Goal: Communication & Community: Answer question/provide support

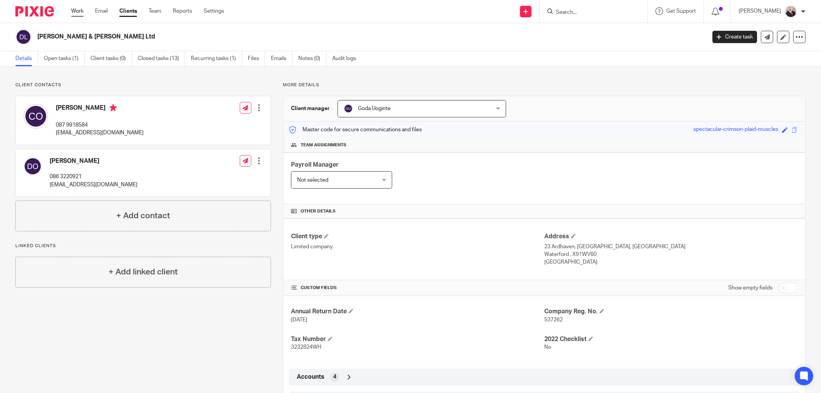
click at [76, 11] on link "Work" at bounding box center [77, 11] width 12 height 8
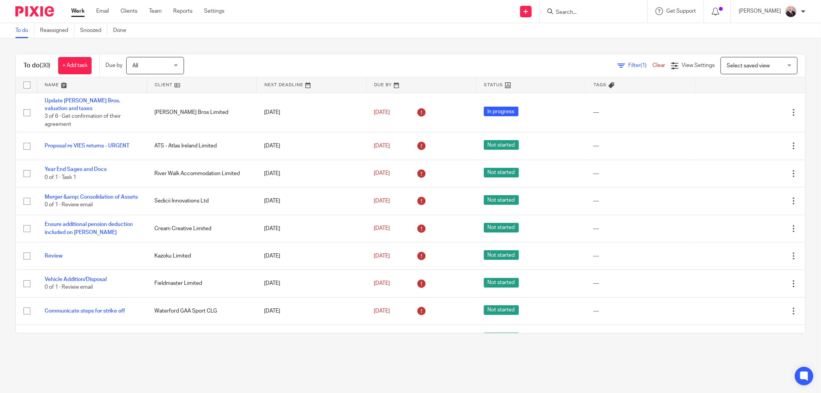
click at [593, 14] on input "Search" at bounding box center [589, 12] width 69 height 7
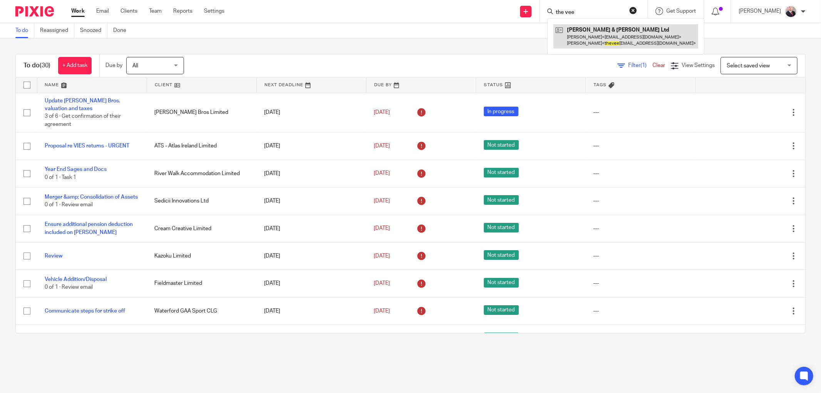
type input "the vee"
click at [616, 33] on link at bounding box center [625, 36] width 145 height 24
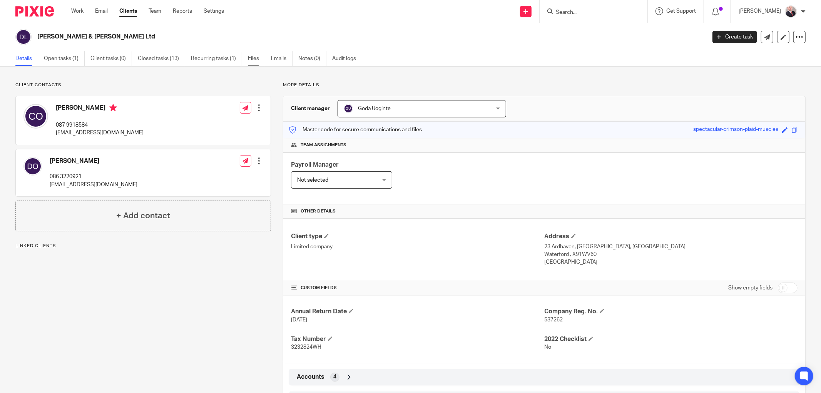
click at [254, 57] on link "Files" at bounding box center [256, 58] width 17 height 15
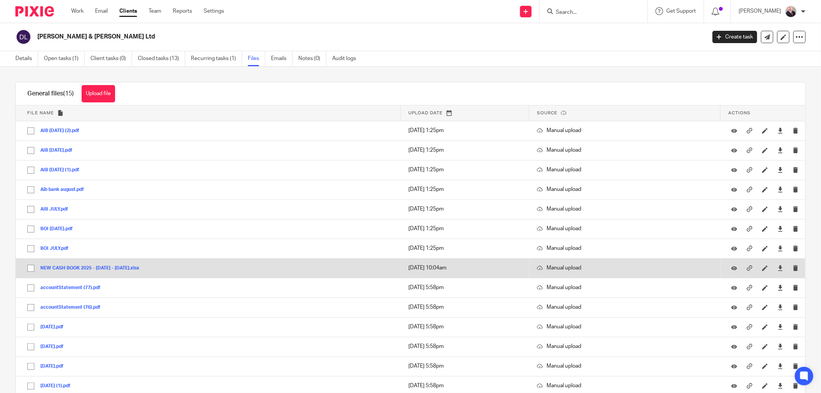
click at [72, 268] on button "NEW CASH BOOK 2025 - 2 JULY 2025 - AUG 2025.xlsx" at bounding box center [92, 267] width 105 height 5
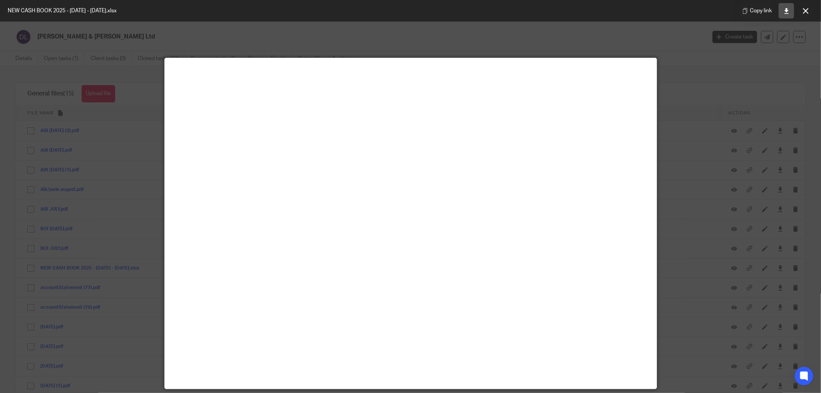
click at [785, 10] on icon at bounding box center [786, 11] width 6 height 6
click at [805, 9] on icon at bounding box center [806, 11] width 6 height 6
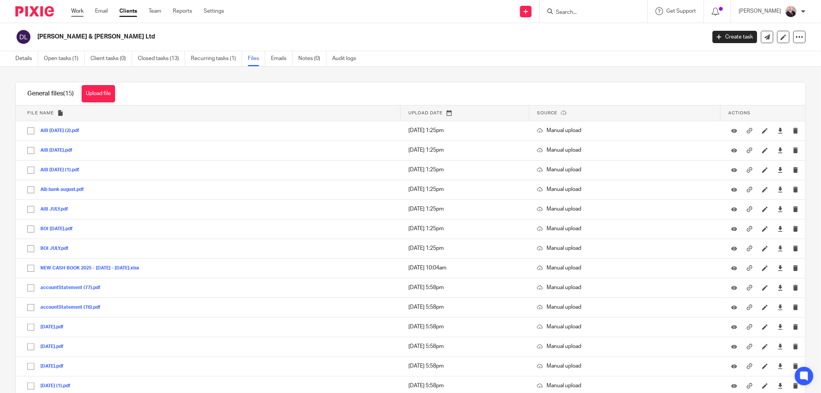
click at [81, 12] on link "Work" at bounding box center [77, 11] width 12 height 8
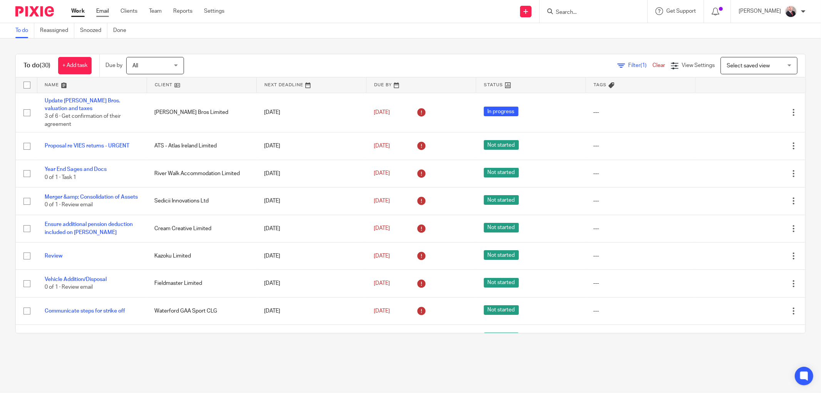
click at [106, 12] on link "Email" at bounding box center [102, 11] width 13 height 8
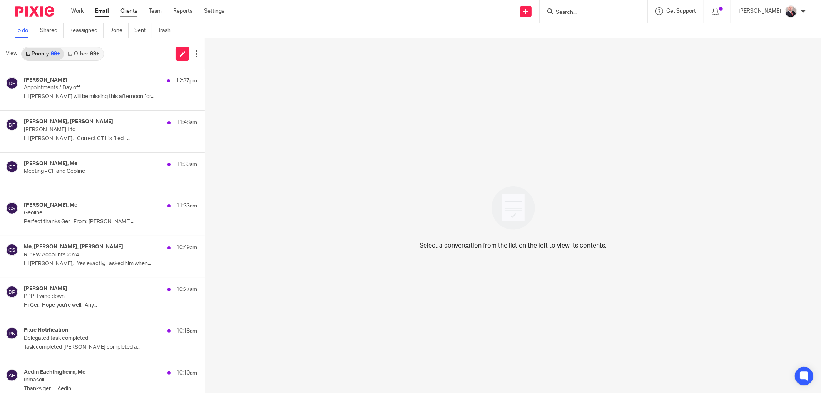
click at [128, 8] on link "Clients" at bounding box center [128, 11] width 17 height 8
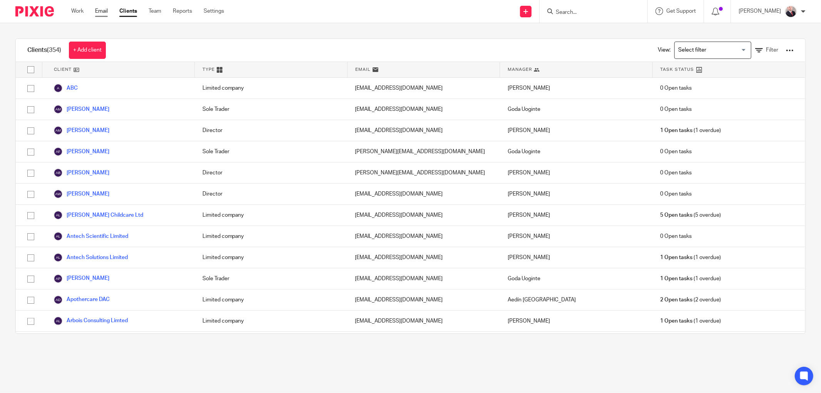
click at [103, 8] on link "Email" at bounding box center [101, 11] width 13 height 8
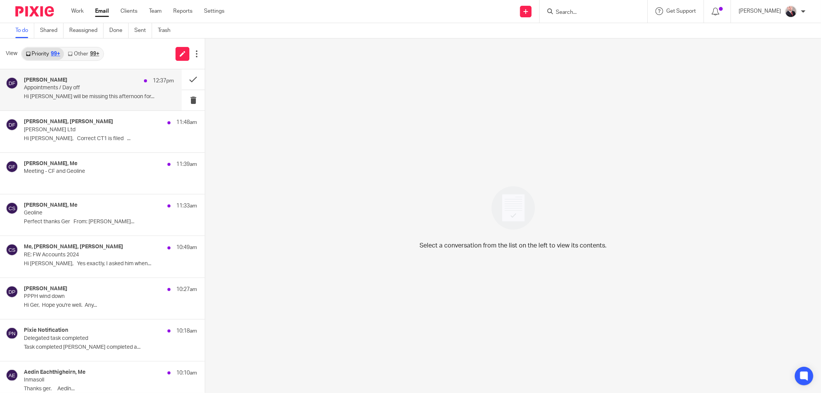
click at [68, 90] on p "Appointments / Day off" at bounding box center [84, 88] width 120 height 7
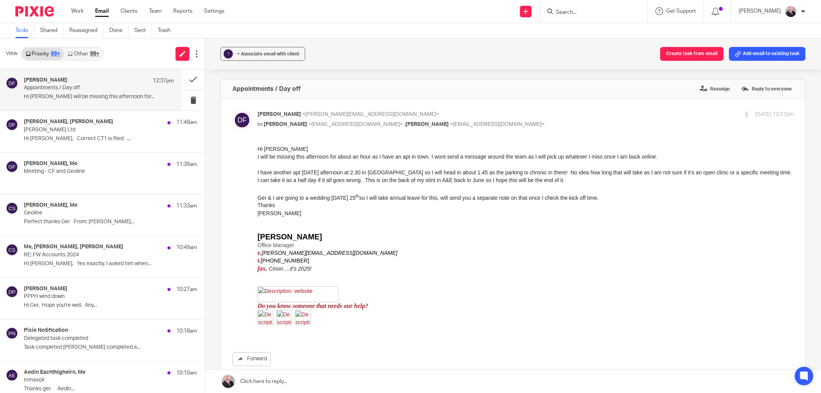
click at [319, 160] on p at bounding box center [525, 164] width 536 height 8
click at [363, 160] on p at bounding box center [525, 164] width 536 height 8
click at [426, 160] on p "I will be missing this afternoon for about an hour as I have an apt in town. I …" at bounding box center [525, 156] width 536 height 8
click at [474, 157] on p "I will be missing this afternoon for about an hour as I have an apt in town. I …" at bounding box center [525, 156] width 536 height 8
click at [505, 159] on p "I will be missing this afternoon for about an hour as I have an apt in town. I …" at bounding box center [525, 156] width 536 height 8
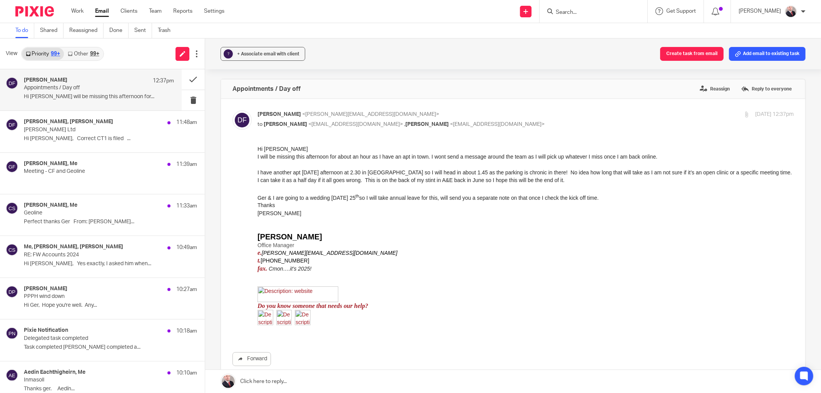
click at [499, 159] on p "I will be missing this afternoon for about an hour as I have an apt in town. I …" at bounding box center [525, 156] width 536 height 8
click at [371, 205] on p "Thanks" at bounding box center [525, 205] width 536 height 8
click at [345, 183] on p "I have another apt next Monday afternoon at 2.30 in Ardkeen so I will head in a…" at bounding box center [525, 176] width 536 height 16
click at [377, 174] on p "I have another apt next Monday afternoon at 2.30 in Ardkeen so I will head in a…" at bounding box center [525, 176] width 536 height 16
click at [488, 172] on p "I have another apt next Monday afternoon at 2.30 in Ardkeen so I will head in a…" at bounding box center [525, 176] width 536 height 16
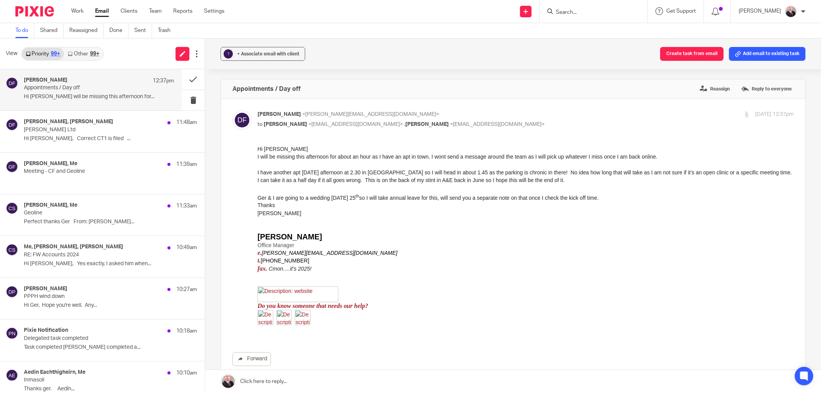
click at [651, 174] on p "I have another apt next Monday afternoon at 2.30 in Ardkeen so I will head in a…" at bounding box center [525, 176] width 536 height 16
click at [536, 182] on p "I have another apt next Monday afternoon at 2.30 in Ardkeen so I will head in a…" at bounding box center [525, 176] width 536 height 16
click at [350, 188] on p at bounding box center [525, 188] width 536 height 8
click at [390, 180] on p "I have another apt next Monday afternoon at 2.30 in Ardkeen so I will head in a…" at bounding box center [525, 176] width 536 height 16
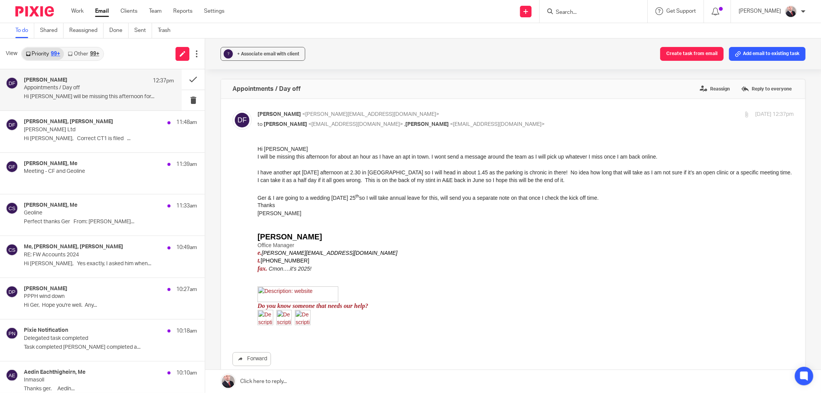
click at [390, 180] on p "I have another apt next Monday afternoon at 2.30 in Ardkeen so I will head in a…" at bounding box center [525, 176] width 536 height 16
click at [435, 180] on p "I have another apt next Monday afternoon at 2.30 in Ardkeen so I will head in a…" at bounding box center [525, 176] width 536 height 16
click at [451, 181] on p "I have another apt next Monday afternoon at 2.30 in Ardkeen so I will head in a…" at bounding box center [525, 176] width 536 height 16
click at [468, 182] on p "I have another apt next Monday afternoon at 2.30 in Ardkeen so I will head in a…" at bounding box center [525, 176] width 536 height 16
click at [480, 182] on p "I have another apt next Monday afternoon at 2.30 in Ardkeen so I will head in a…" at bounding box center [525, 176] width 536 height 16
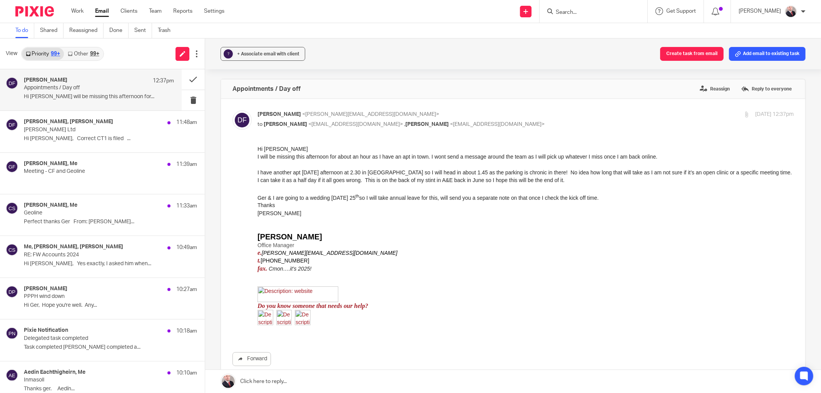
click at [331, 188] on p at bounding box center [525, 188] width 536 height 8
click at [328, 174] on p "I have another apt next Monday afternoon at 2.30 in Ardkeen so I will head in a…" at bounding box center [525, 176] width 536 height 16
click at [371, 192] on p "Ger & I are going to a wedding on Thursday 25 th so I will take annual leave fo…" at bounding box center [525, 197] width 536 height 10
click at [417, 192] on p "Ger & I are going to a wedding on Thursday 25 th so I will take annual leave fo…" at bounding box center [525, 197] width 536 height 10
click at [452, 198] on p "Ger & I are going to a wedding on Thursday 25 th so I will take annual leave fo…" at bounding box center [525, 197] width 536 height 10
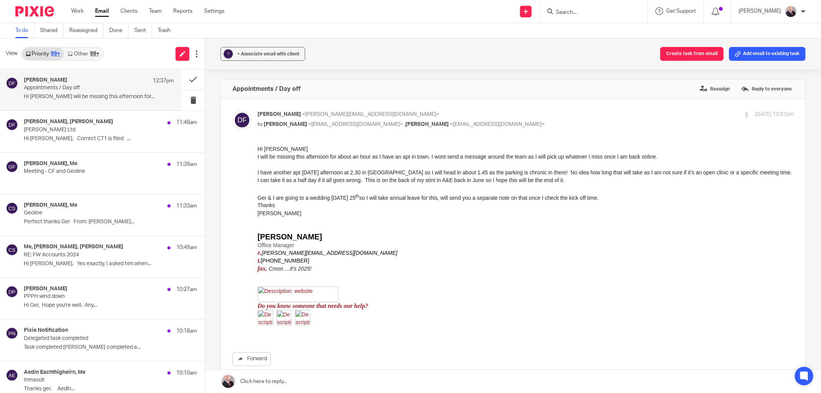
click at [492, 200] on p "Ger & I are going to a wedding on Thursday 25 th so I will take annual leave fo…" at bounding box center [525, 197] width 536 height 10
click at [131, 13] on link "Clients" at bounding box center [128, 11] width 17 height 8
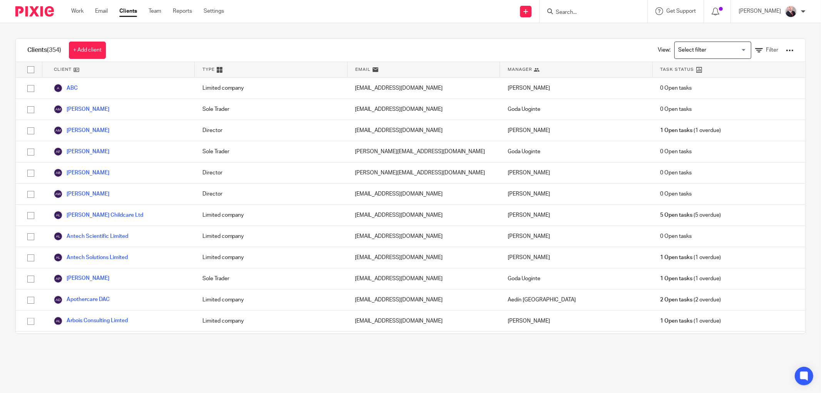
click at [586, 13] on input "Search" at bounding box center [589, 12] width 69 height 7
type input "the vee"
click at [636, 38] on link at bounding box center [625, 36] width 145 height 24
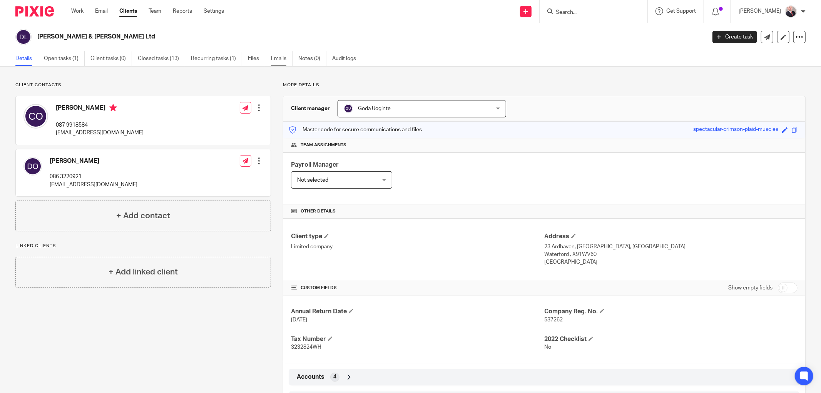
click at [274, 57] on link "Emails" at bounding box center [282, 58] width 22 height 15
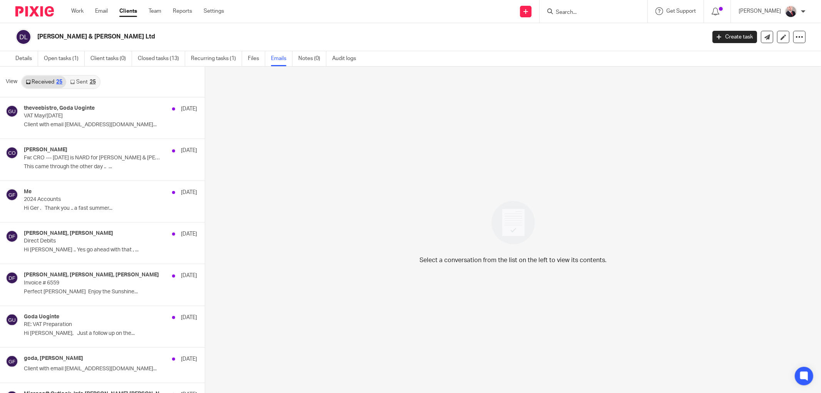
click at [92, 81] on div "25" at bounding box center [93, 81] width 6 height 5
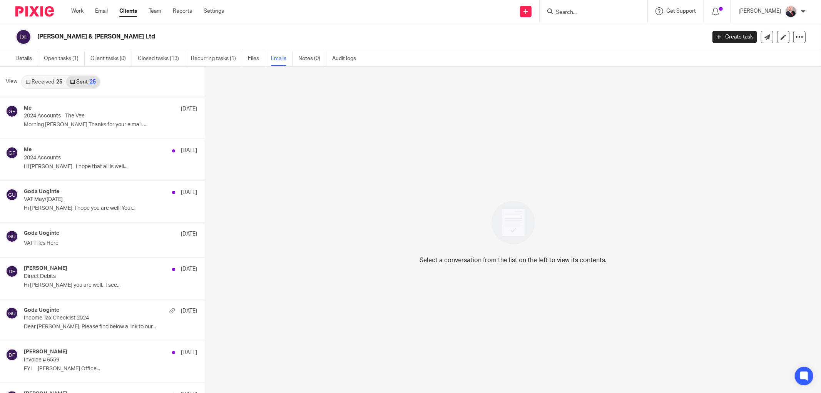
scroll to position [1, 0]
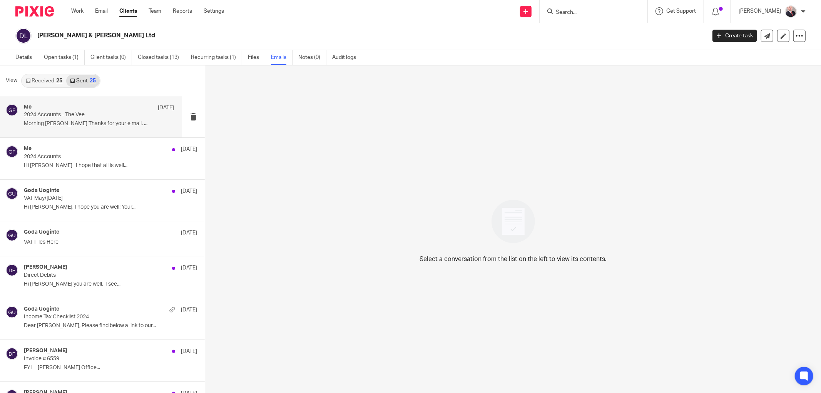
click at [77, 120] on div "Me [DATE] Accounts - The Vee Morning [PERSON_NAME] Thanks for your e mail. ..." at bounding box center [99, 117] width 150 height 26
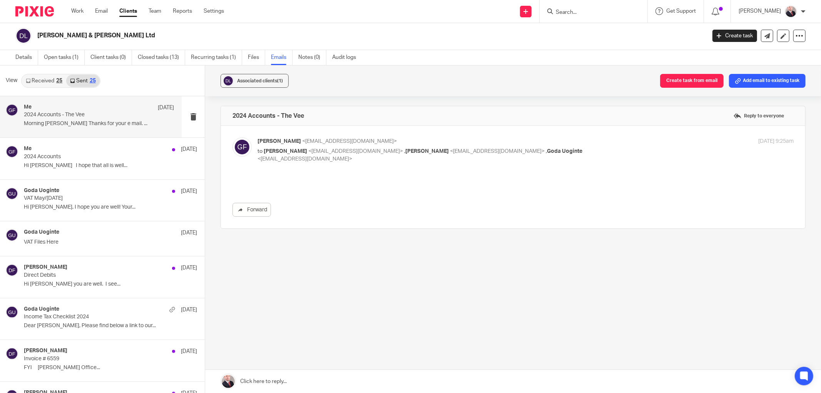
scroll to position [0, 0]
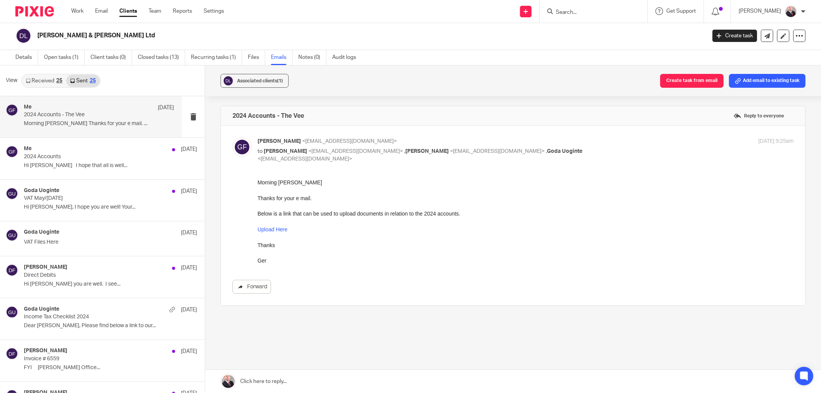
click at [258, 282] on link "Forward" at bounding box center [251, 287] width 38 height 14
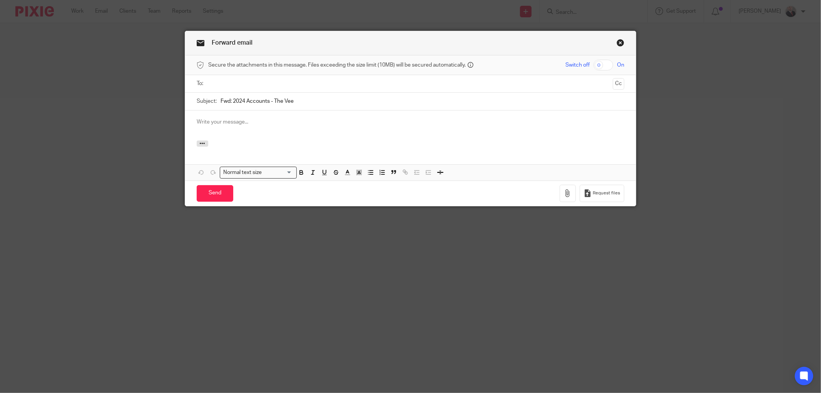
click at [229, 83] on input "text" at bounding box center [410, 83] width 399 height 9
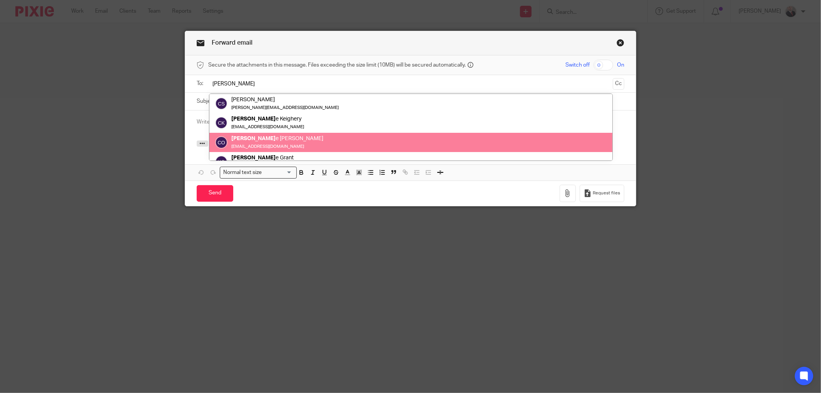
type input "[PERSON_NAME]"
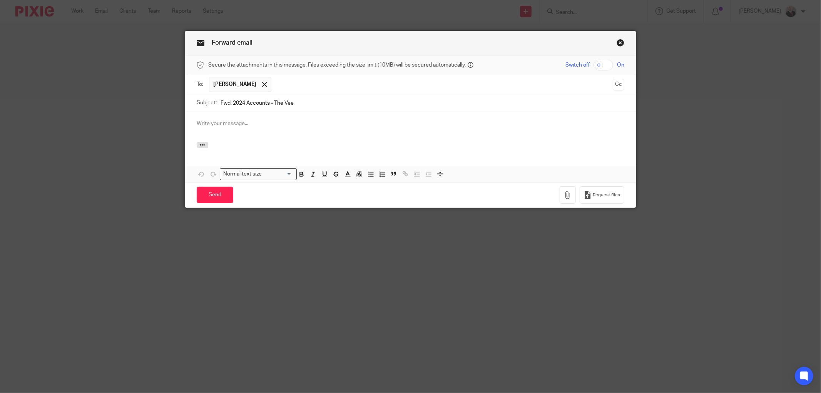
click at [614, 83] on button "Cc" at bounding box center [619, 85] width 12 height 12
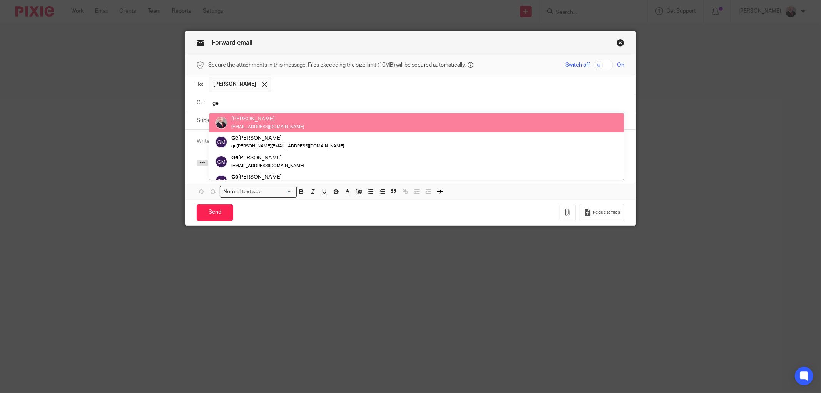
type input "ge"
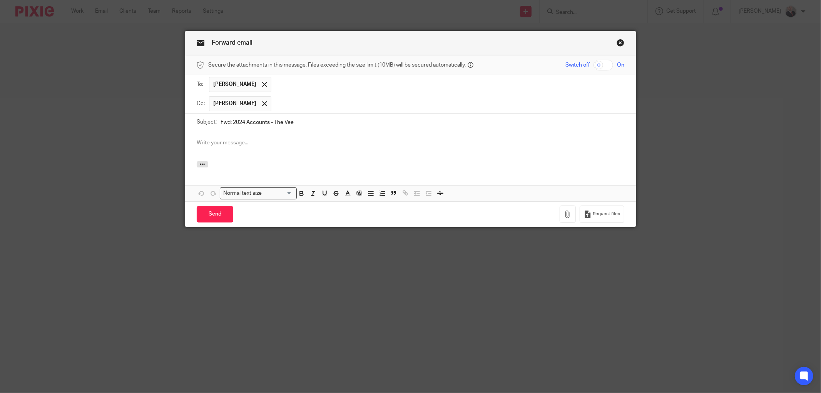
click at [280, 104] on input "text" at bounding box center [448, 103] width 346 height 15
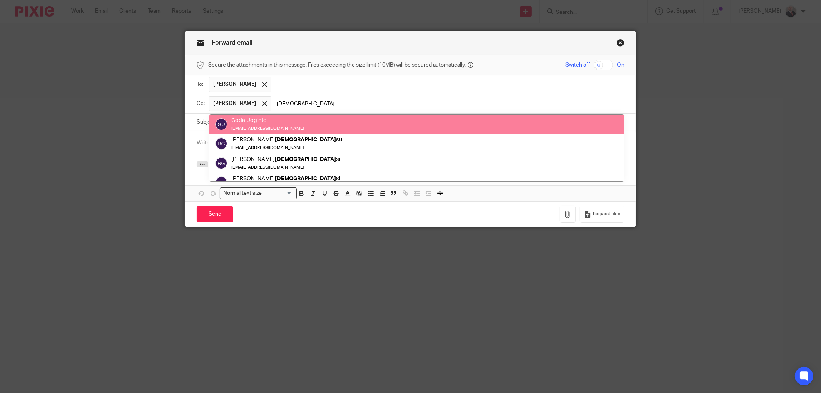
type input "[DEMOGRAPHIC_DATA]"
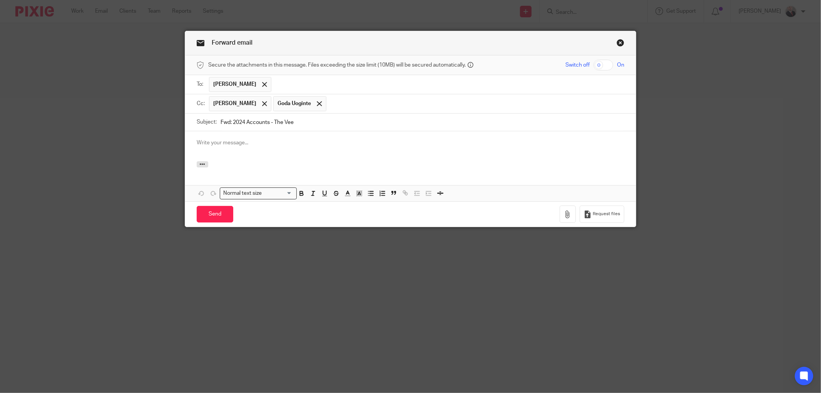
click at [242, 142] on p at bounding box center [410, 143] width 427 height 8
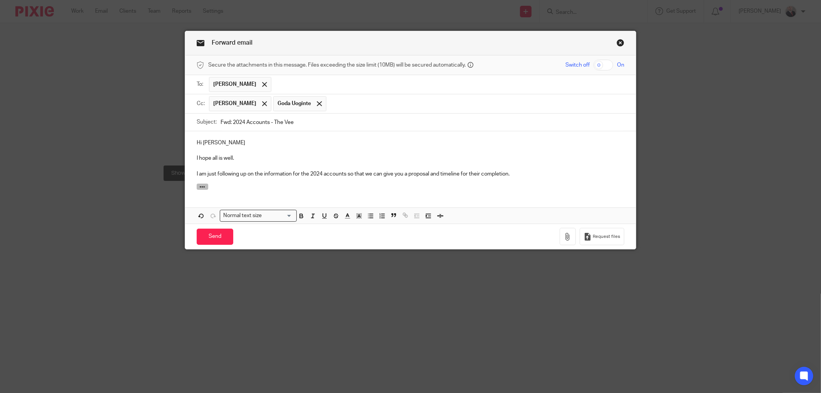
click at [199, 189] on icon "button" at bounding box center [202, 187] width 6 height 6
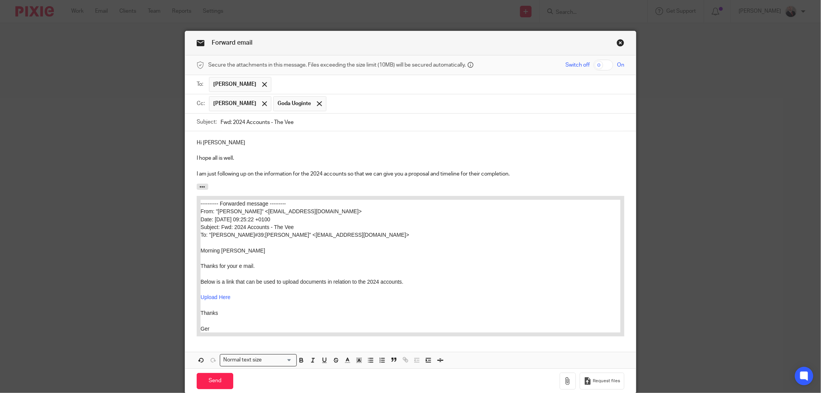
click at [515, 172] on p "I am just following up on the information for the 2024 accounts so that we can …" at bounding box center [410, 174] width 427 height 8
click at [516, 174] on p "I am just following up on the information for the 2024 accounts so that we can …" at bounding box center [410, 174] width 427 height 8
click at [510, 174] on p "I am just following up on the information for the 2024 accounts so that we can …" at bounding box center [410, 174] width 427 height 8
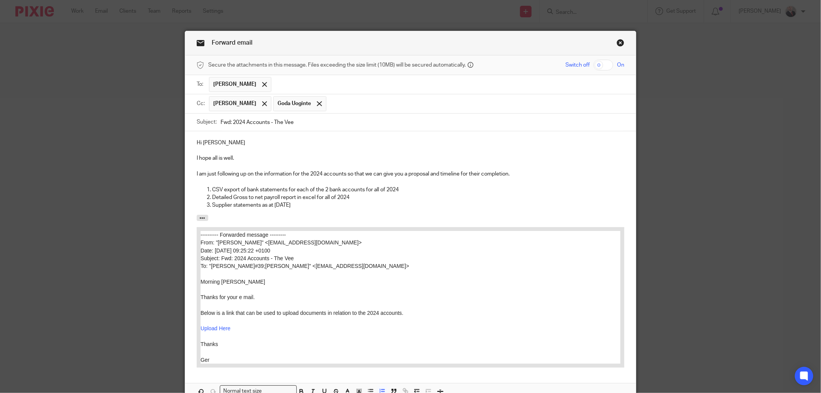
click at [290, 194] on p "CSV export of bank statements for each of the 2 bank accounts for all of 2024" at bounding box center [418, 190] width 412 height 8
click at [368, 189] on p "CSV export of bank statements for each of the 2 bank accounts for all of 2024" at bounding box center [418, 190] width 412 height 8
click at [254, 199] on p "Detailed Gross to net payroll report in excel for all of 2024" at bounding box center [418, 198] width 412 height 8
click at [349, 197] on p "Detailed Gross to net payroll report in excel for all of 2024" at bounding box center [418, 198] width 412 height 8
click at [326, 205] on p "Supplier statements as at [DATE]" at bounding box center [418, 205] width 412 height 8
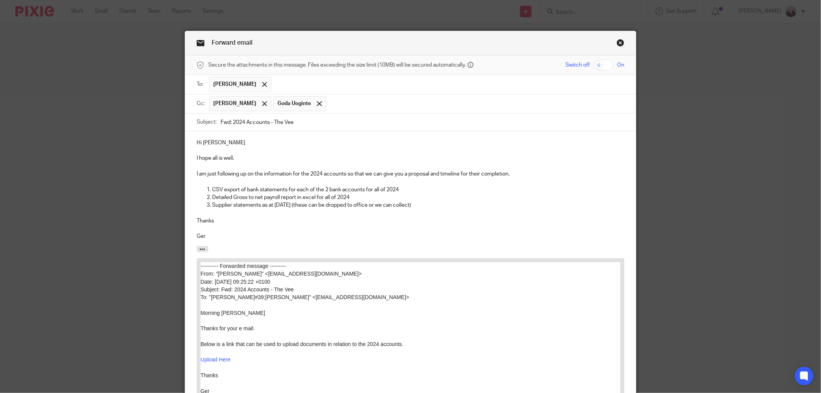
scroll to position [95, 0]
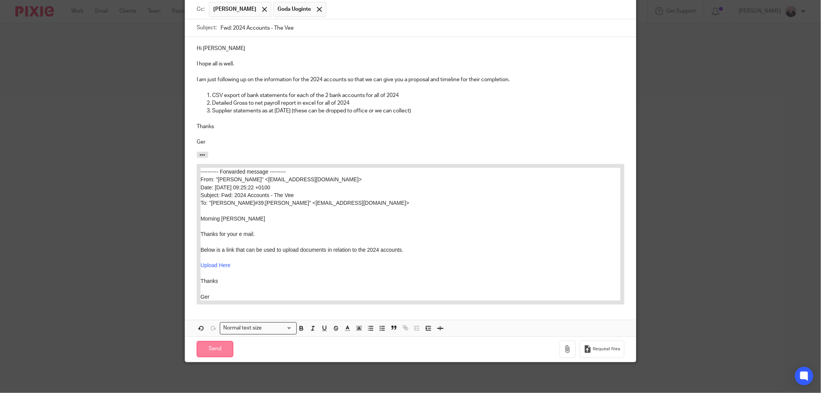
click at [214, 349] on input "Send" at bounding box center [215, 349] width 37 height 17
